Goal: Find specific page/section: Find specific page/section

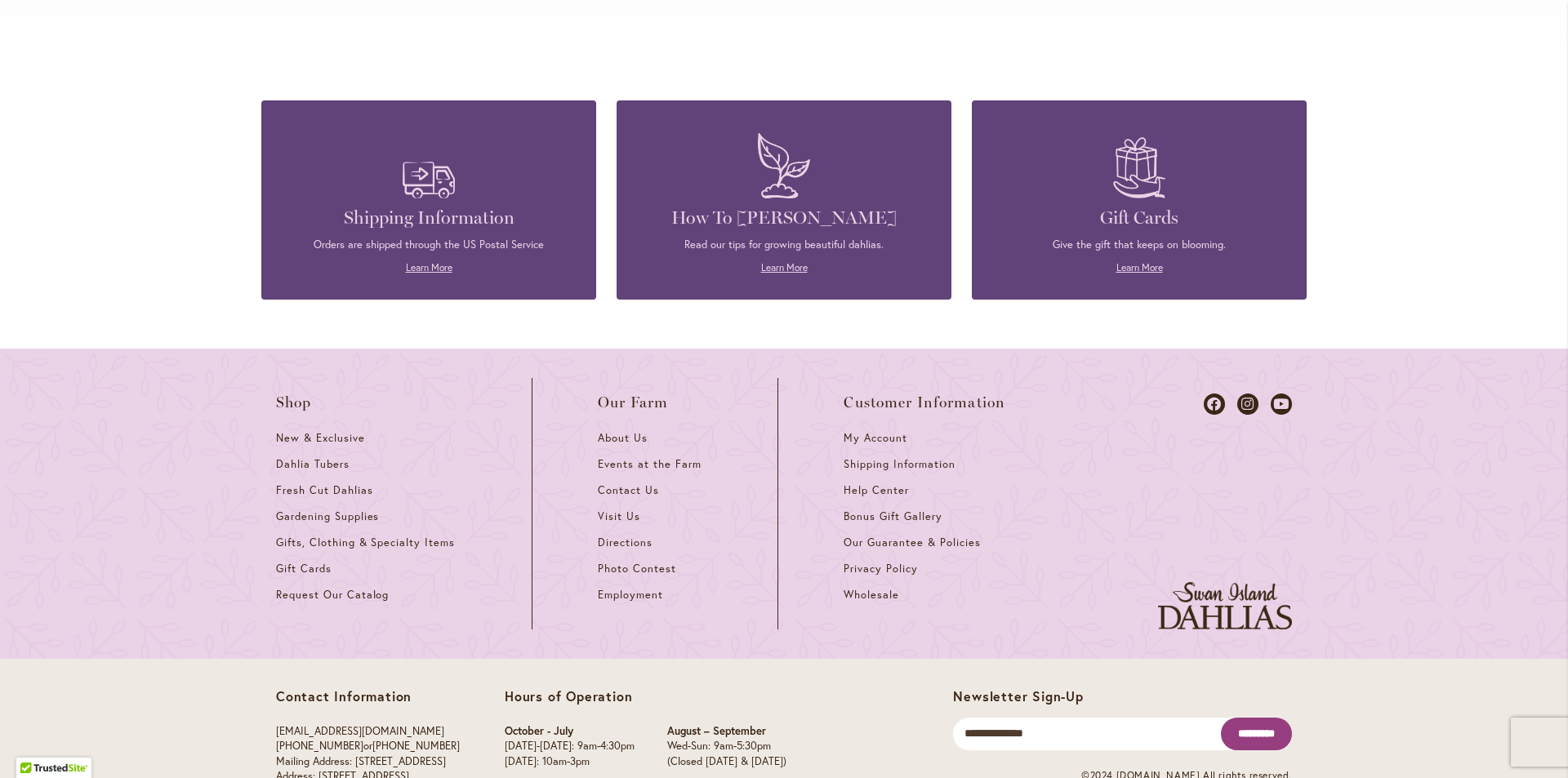
scroll to position [7182, 0]
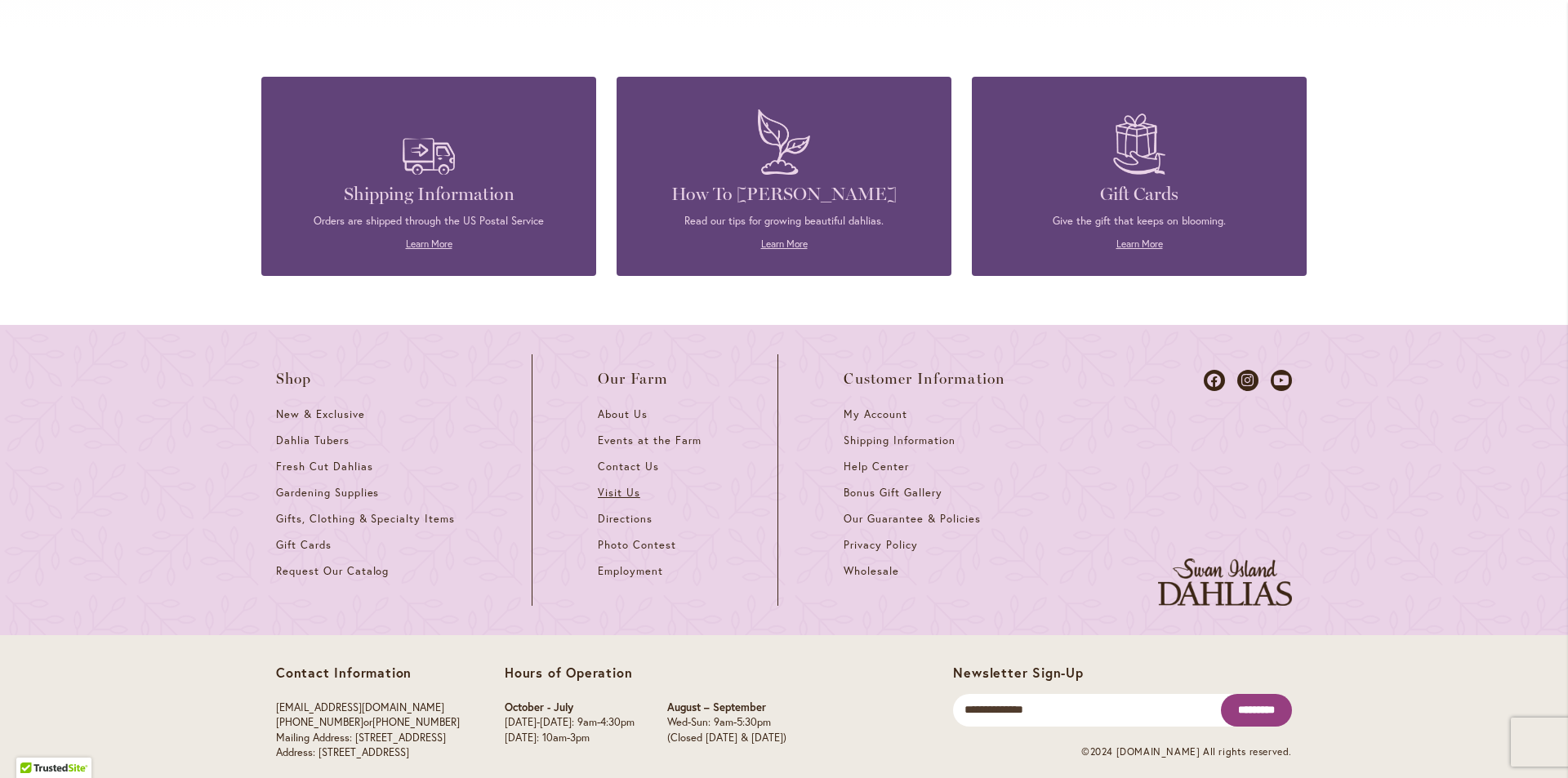
click at [608, 486] on span "Visit Us" at bounding box center [619, 493] width 42 height 14
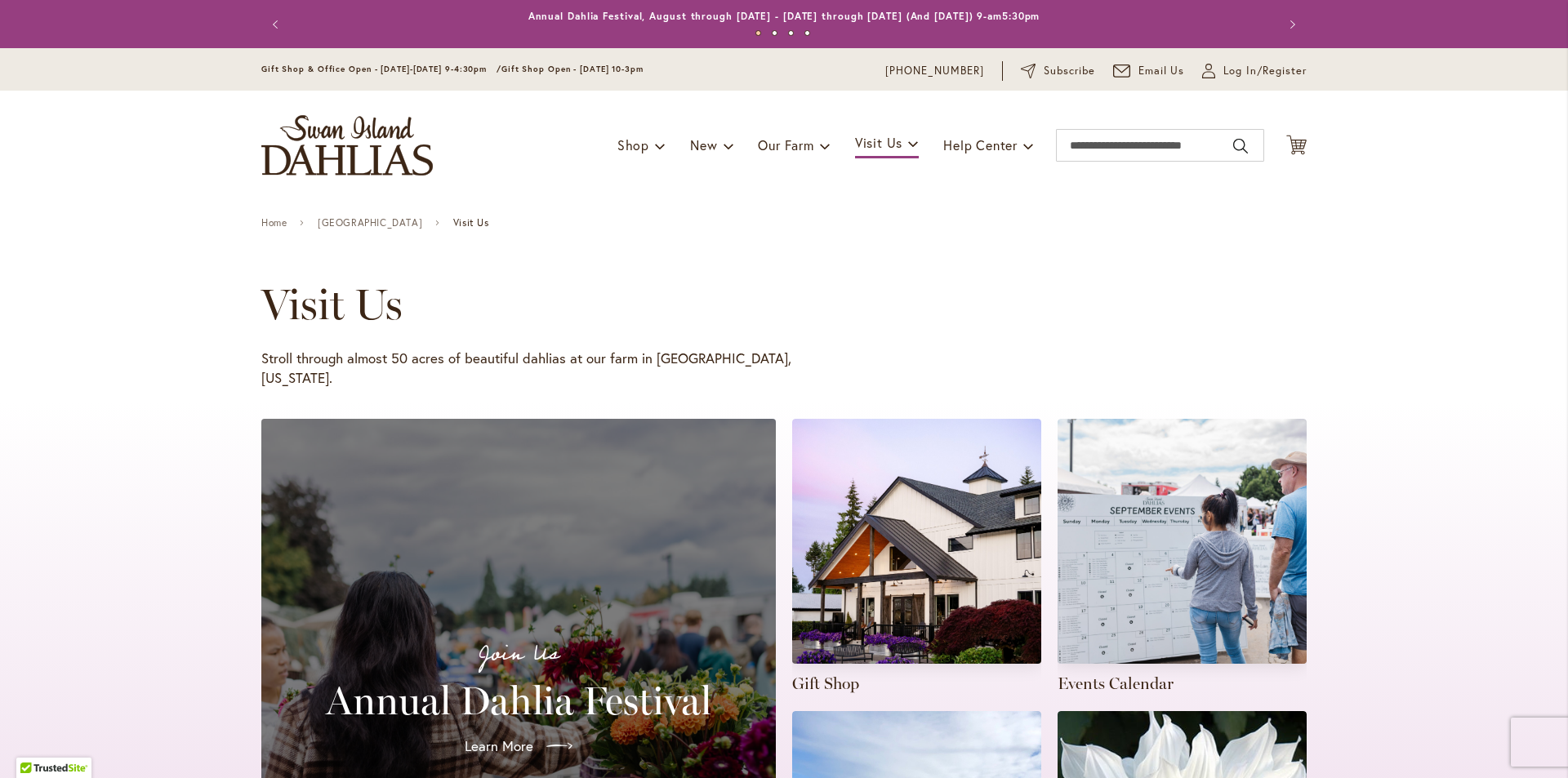
click at [582, 678] on h2 "Annual Dahlia Festival" at bounding box center [519, 701] width 475 height 46
click at [538, 733] on div at bounding box center [556, 746] width 36 height 26
